Goal: Transaction & Acquisition: Purchase product/service

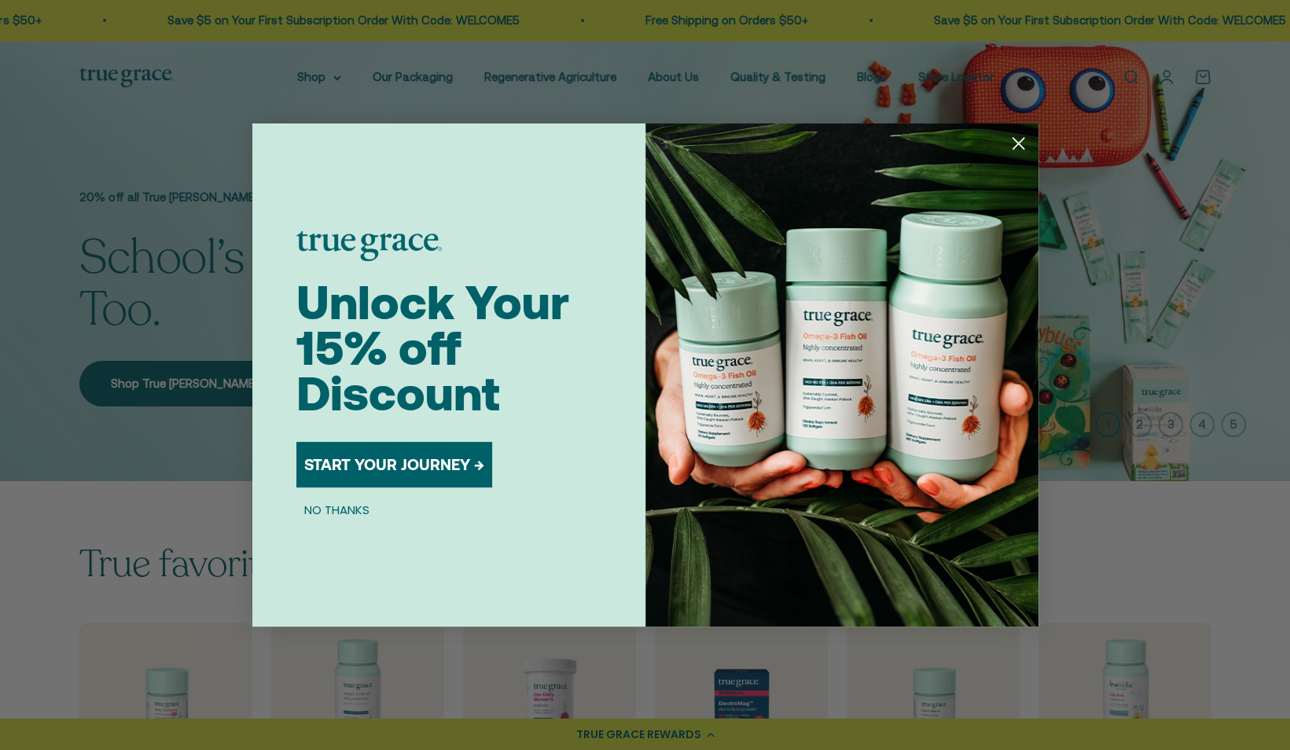
click at [1014, 152] on circle "Close dialog" at bounding box center [1018, 143] width 26 height 26
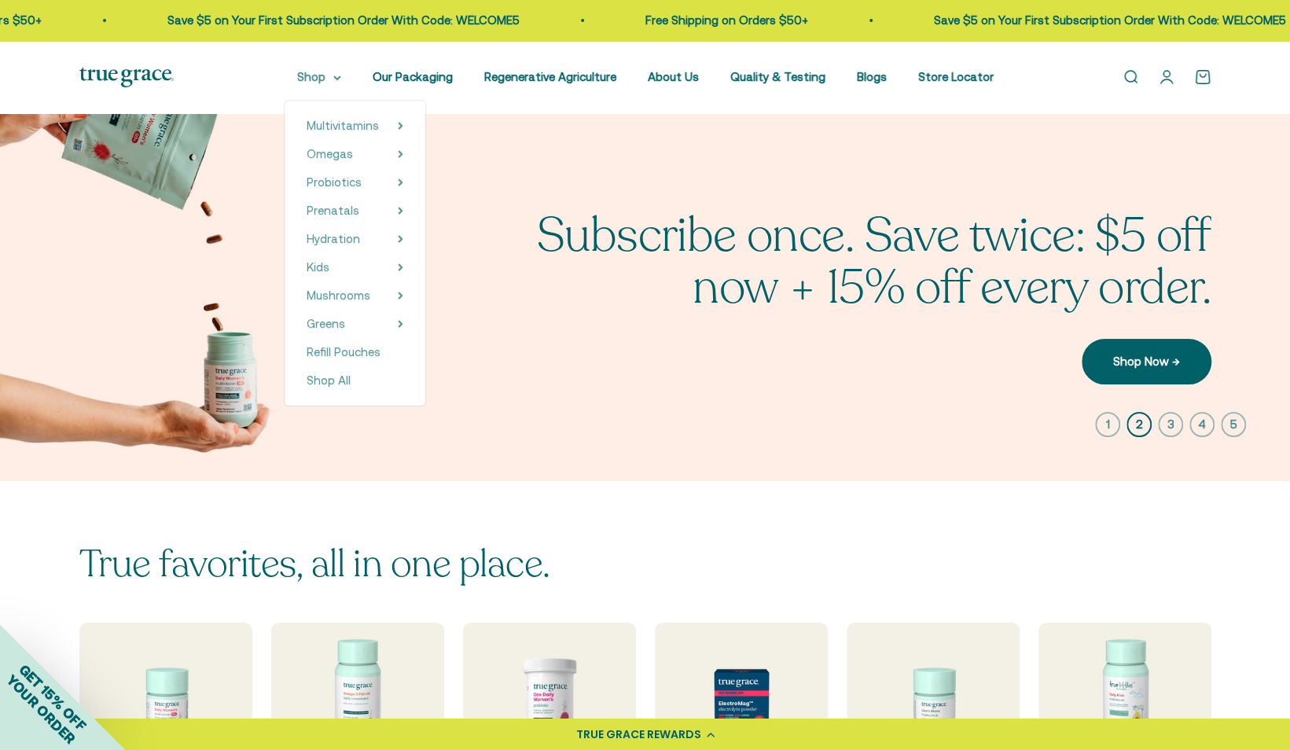
click at [339, 73] on summary "Shop" at bounding box center [319, 77] width 44 height 19
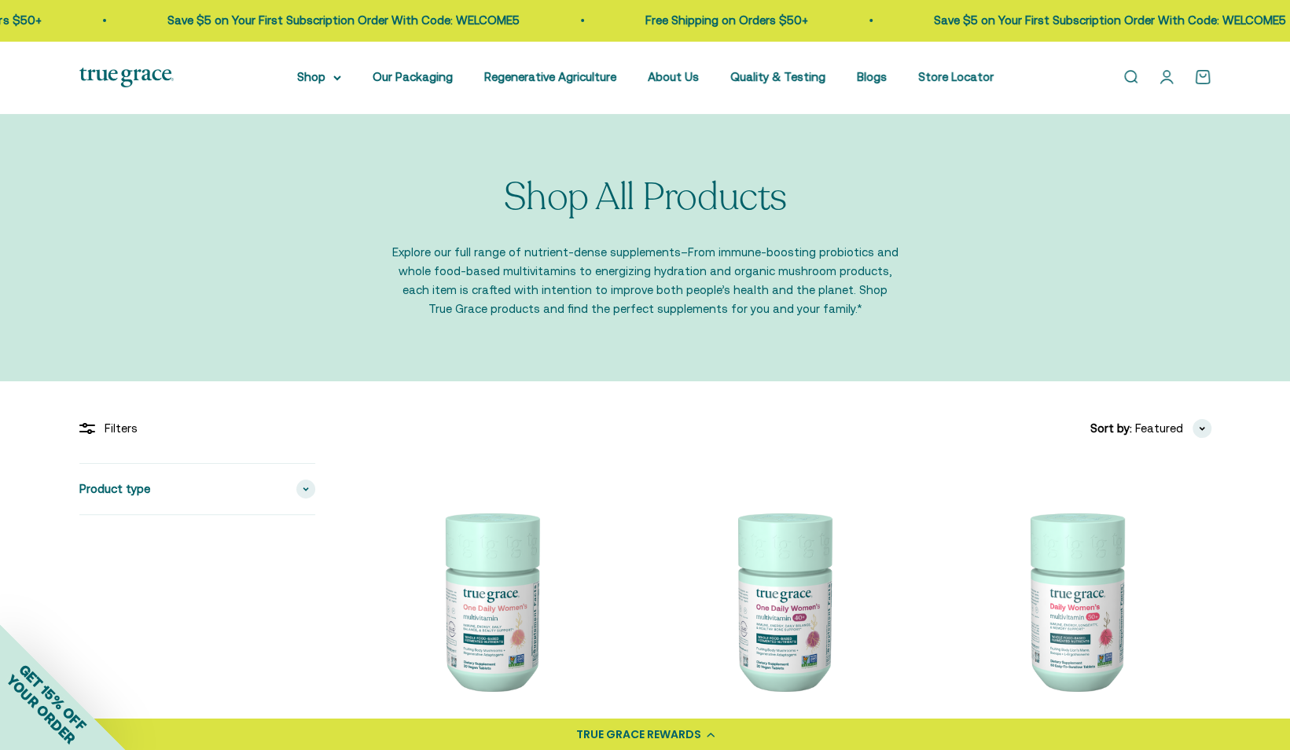
click at [343, 91] on div "Open navigation menu Open search Shop Multivitamins Women's Multivitamin Women'…" at bounding box center [645, 77] width 1290 height 73
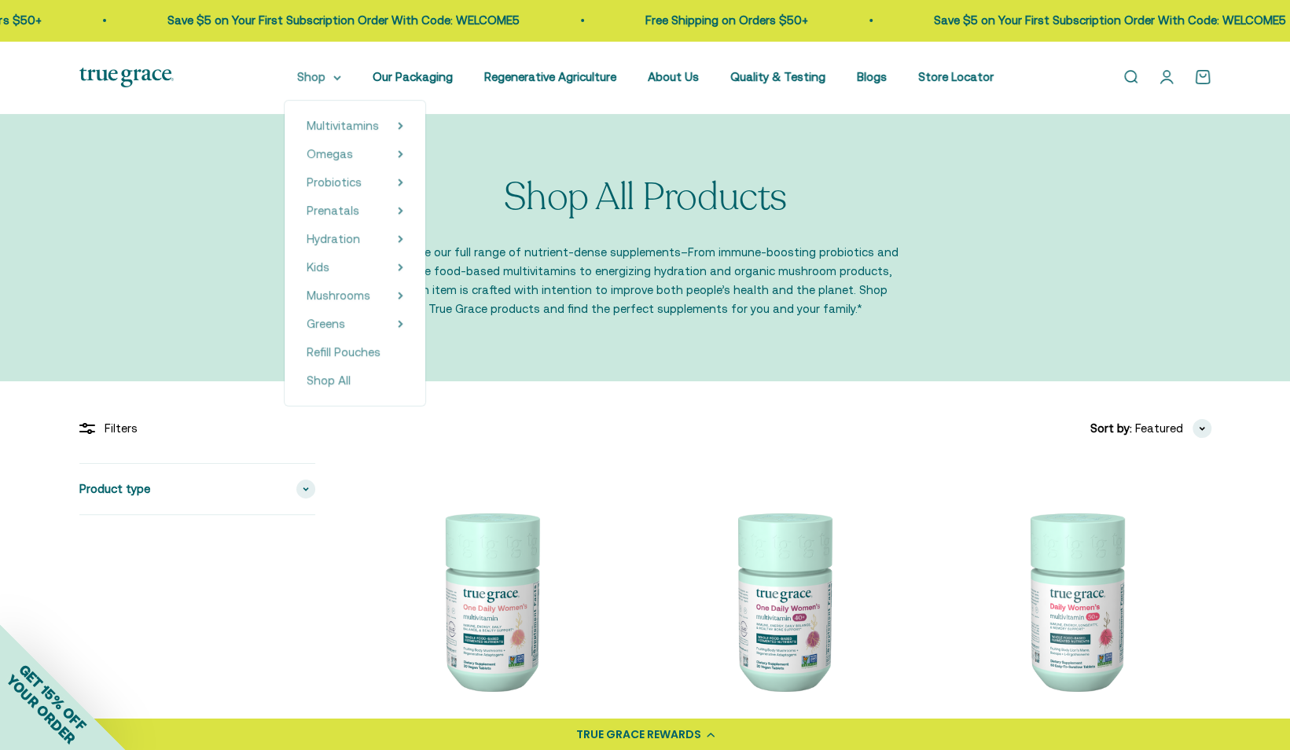
click at [341, 85] on summary "Shop" at bounding box center [319, 77] width 44 height 19
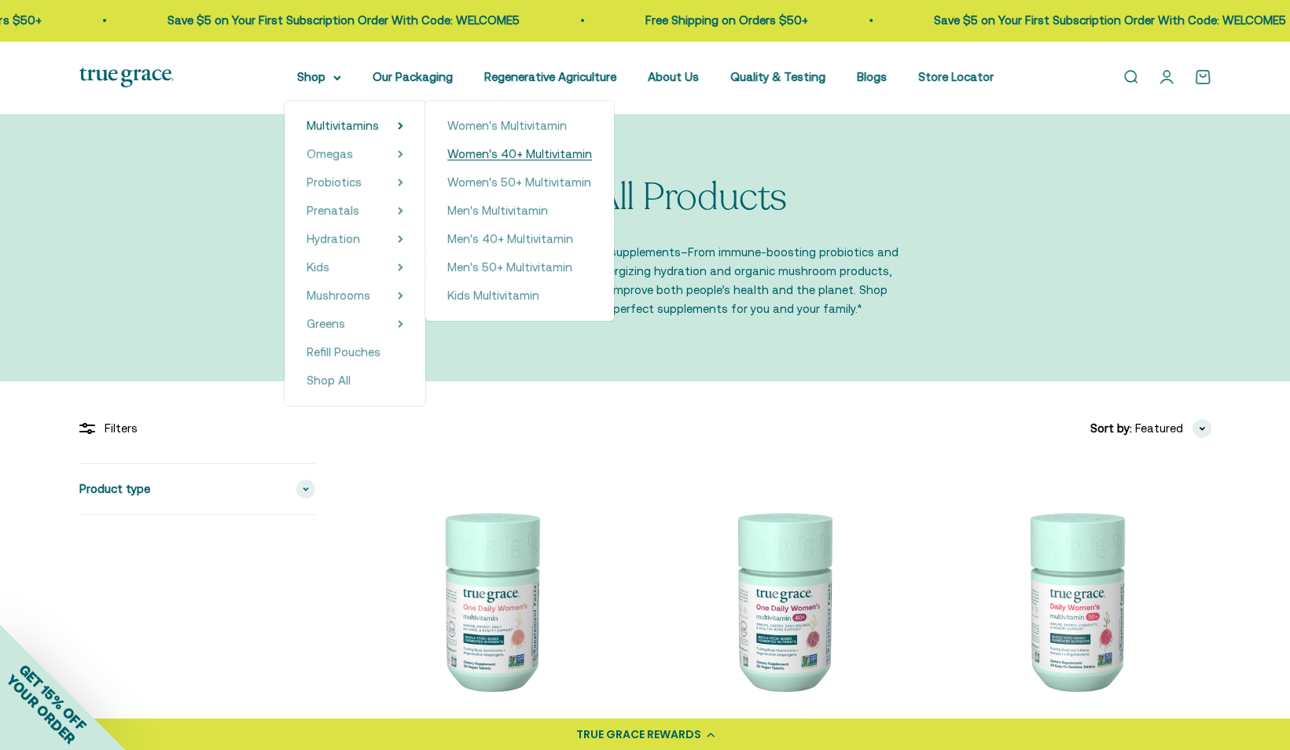
click at [520, 152] on span "Women's 40+ Multivitamin" at bounding box center [519, 153] width 145 height 13
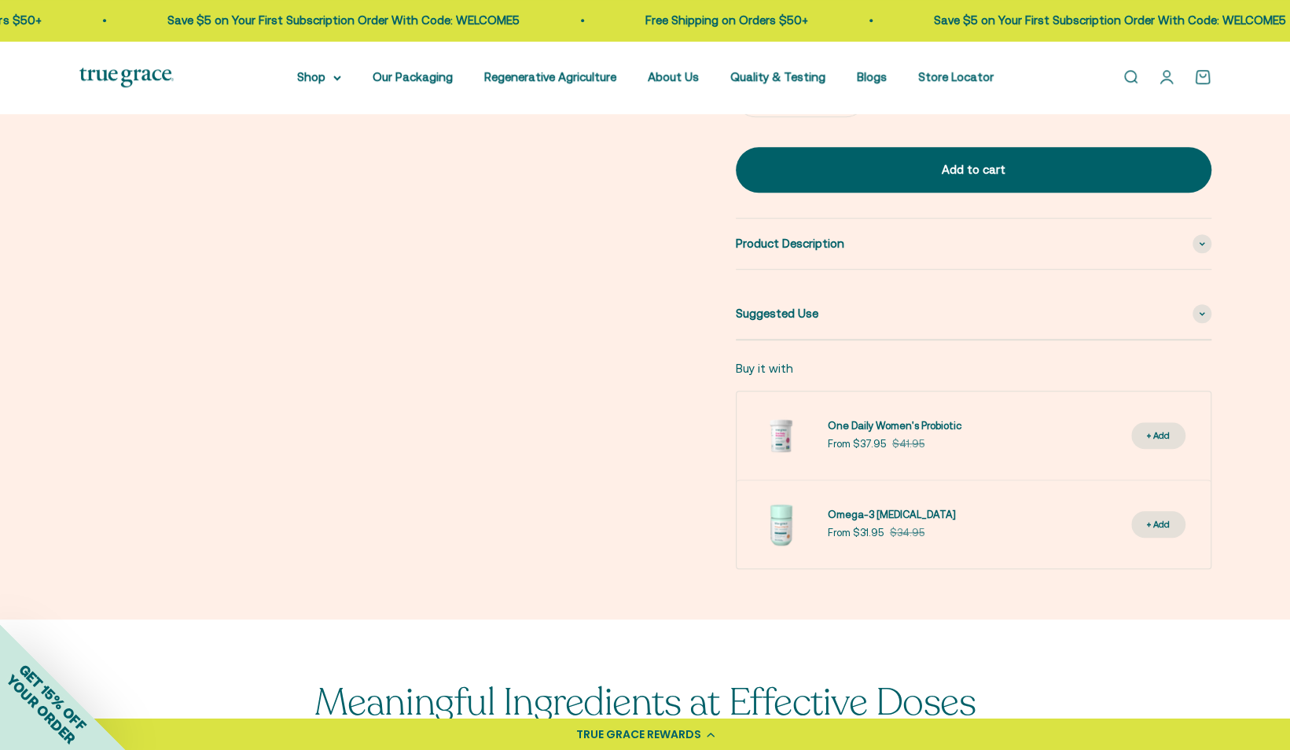
scroll to position [771, 0]
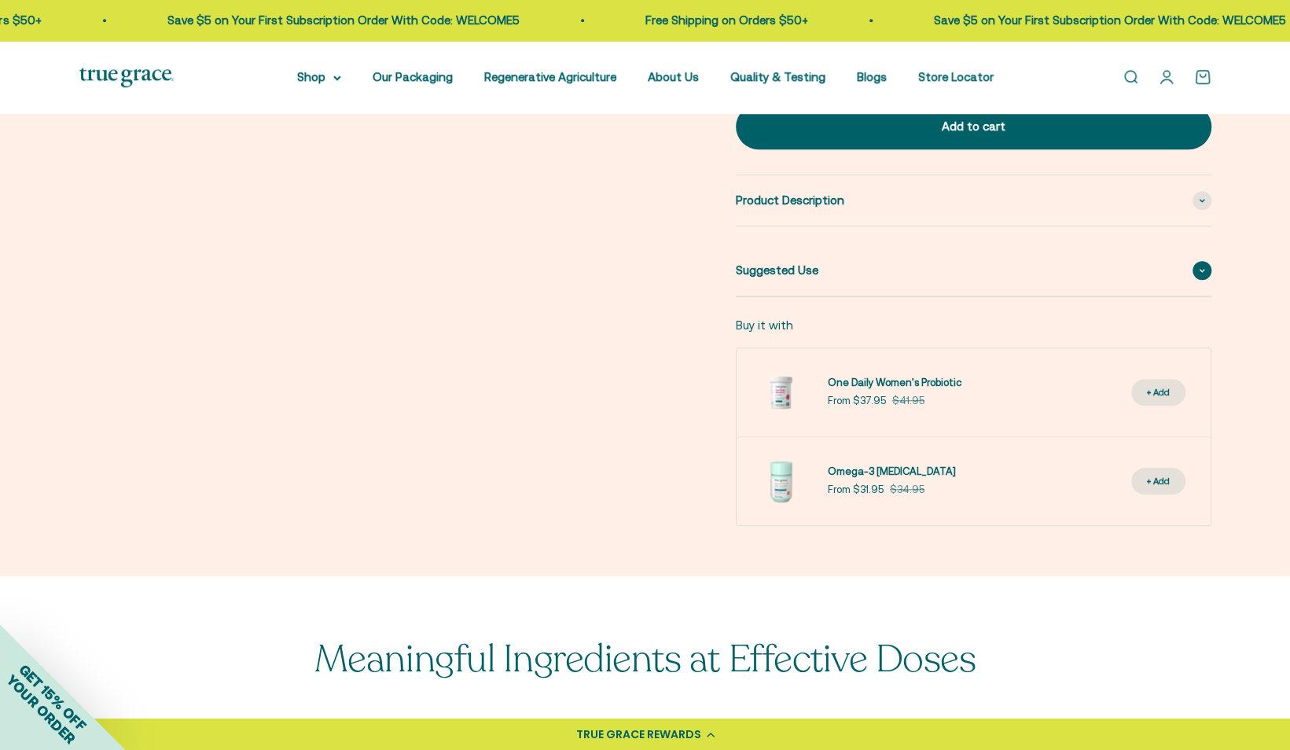
click at [1206, 263] on span at bounding box center [1201, 270] width 19 height 19
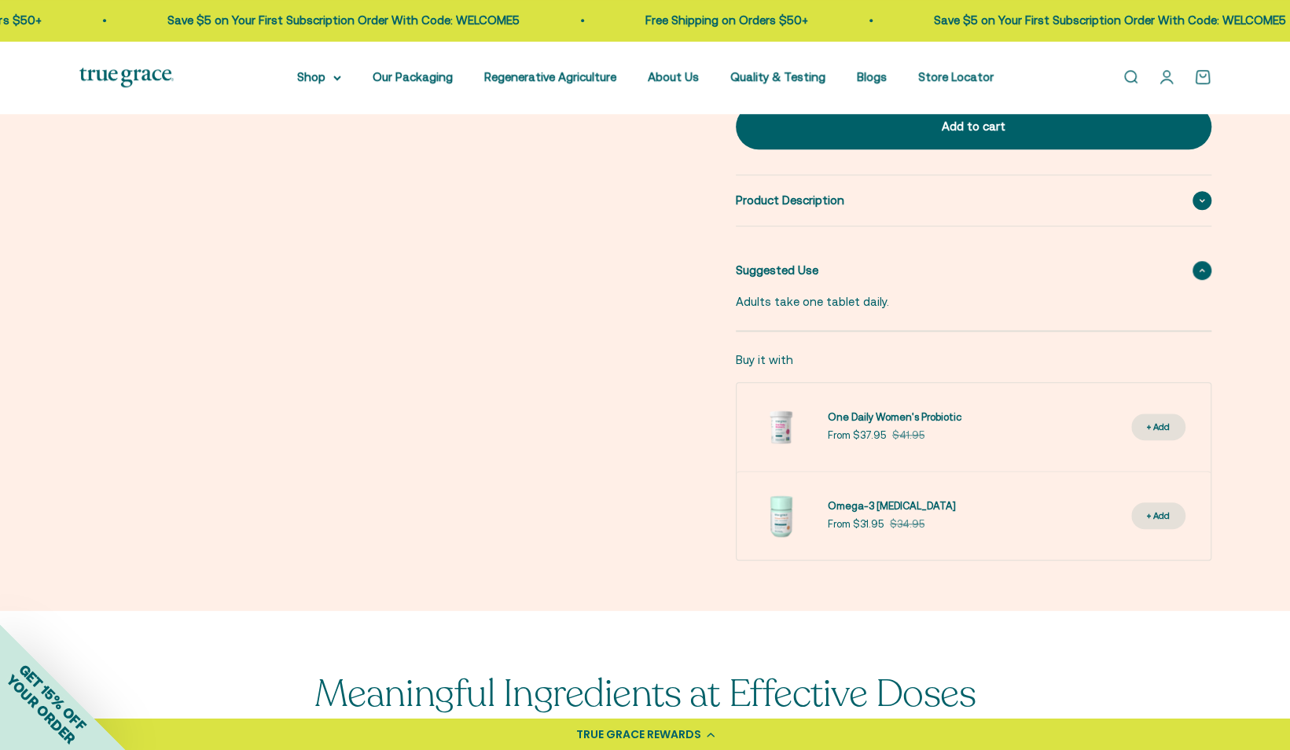
click at [1200, 187] on div "Product Description" at bounding box center [974, 200] width 476 height 50
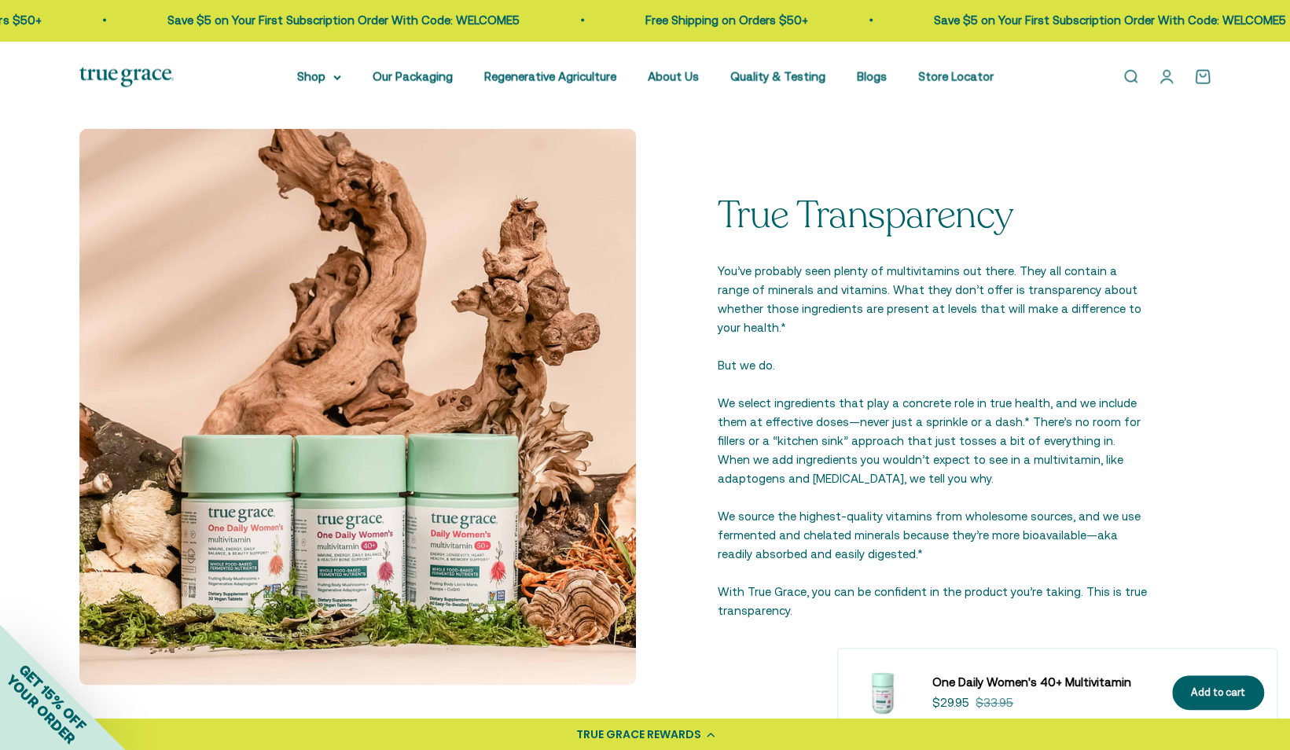
scroll to position [2148, 0]
click at [657, 464] on div "True Transparency You’ve probably seen plenty of multivitamins out there. They …" at bounding box center [933, 406] width 556 height 556
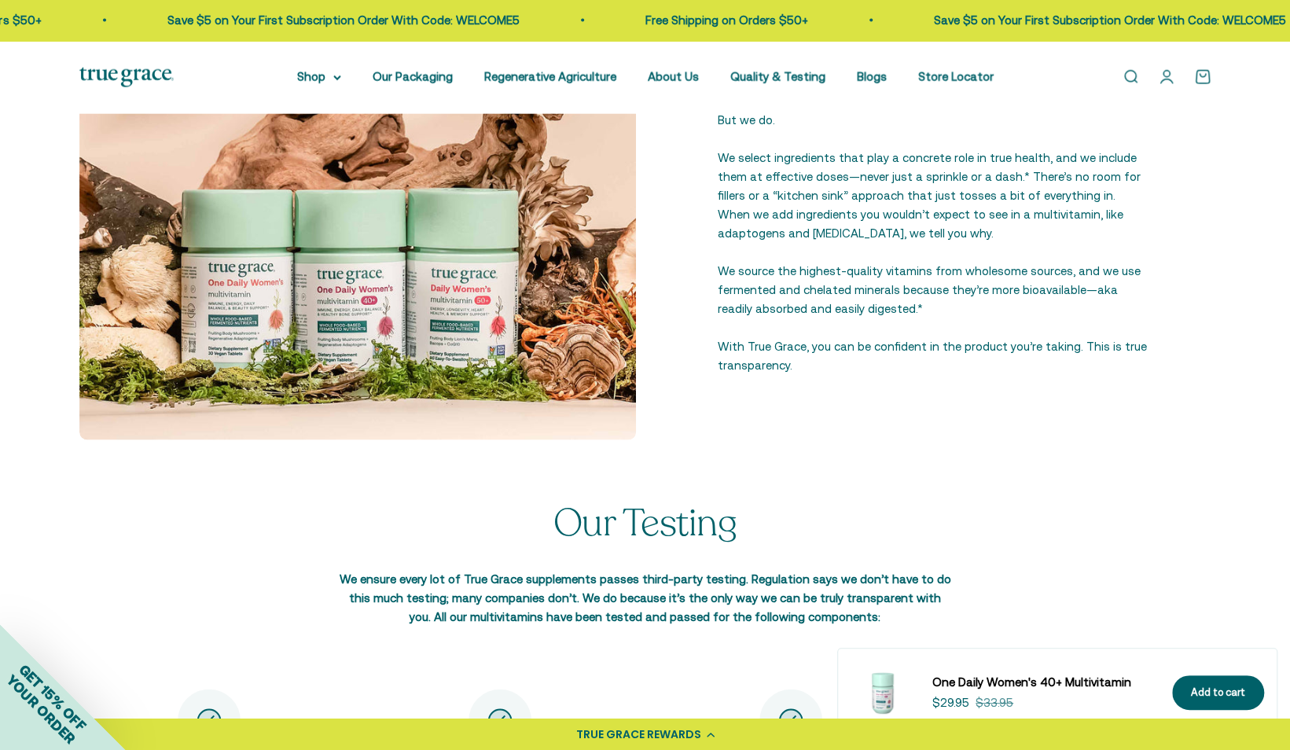
scroll to position [2393, 0]
click at [951, 476] on div "True Transparency You’ve probably seen plenty of multivitamins out there. They …" at bounding box center [645, 192] width 1290 height 619
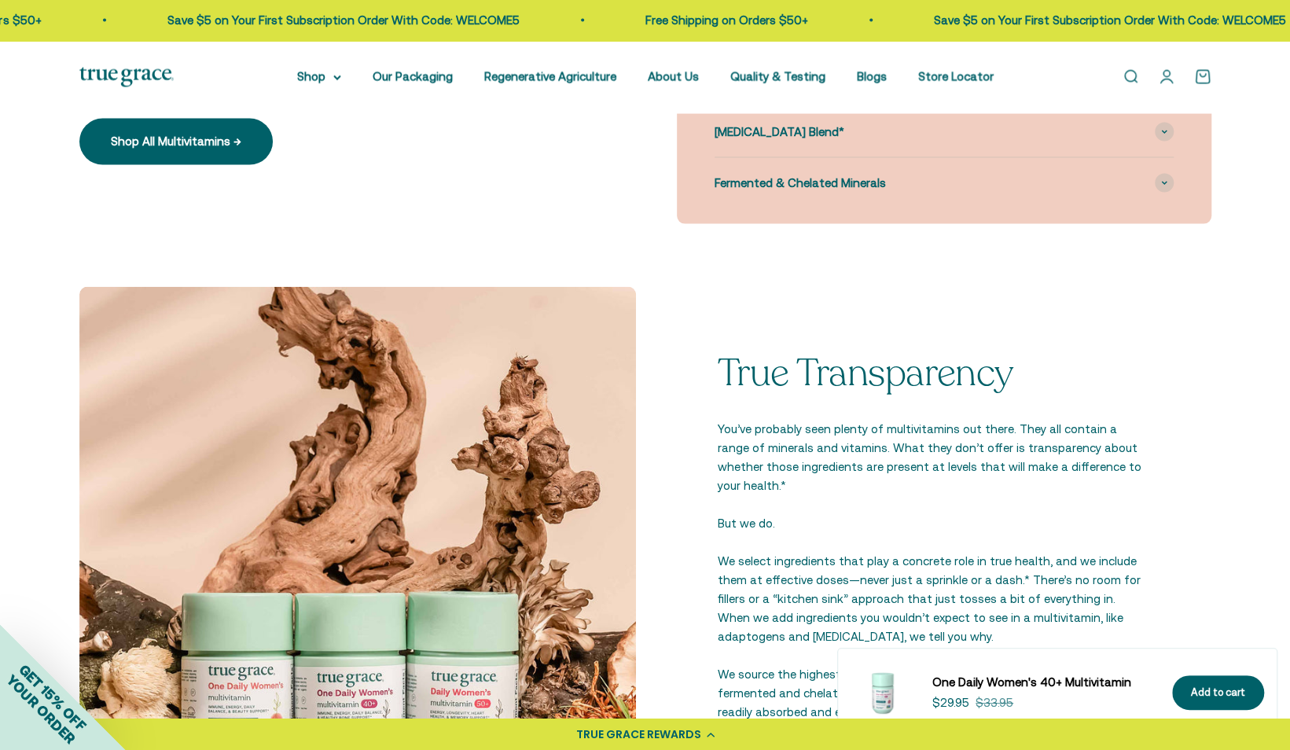
scroll to position [1988, 0]
